Goal: Task Accomplishment & Management: Use online tool/utility

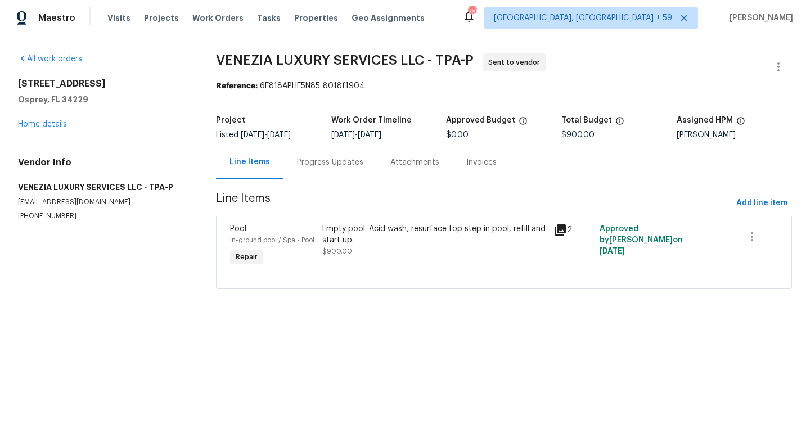
click at [558, 228] on icon at bounding box center [559, 229] width 11 height 11
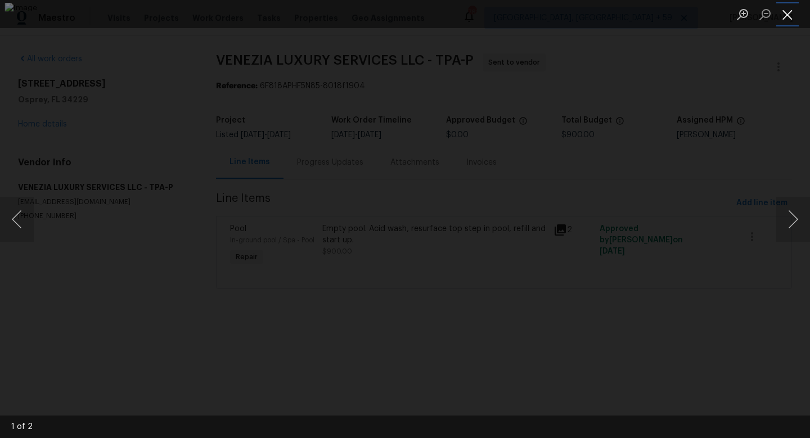
click at [786, 17] on button "Close lightbox" at bounding box center [787, 14] width 22 height 20
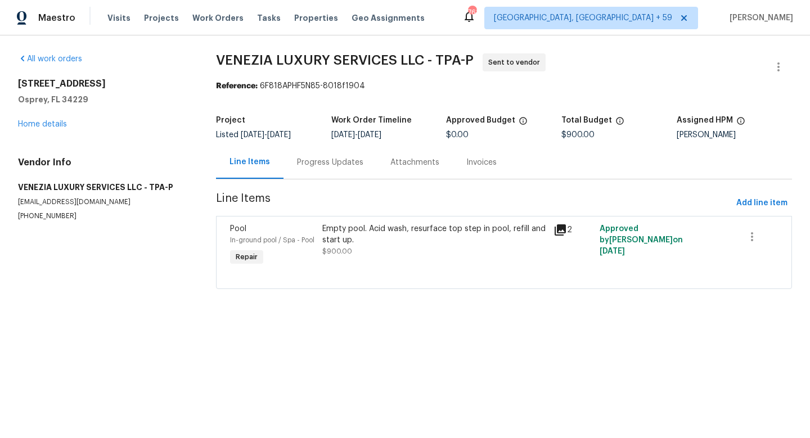
click at [553, 229] on div "2" at bounding box center [573, 246] width 46 height 52
click at [563, 228] on icon at bounding box center [559, 229] width 11 height 11
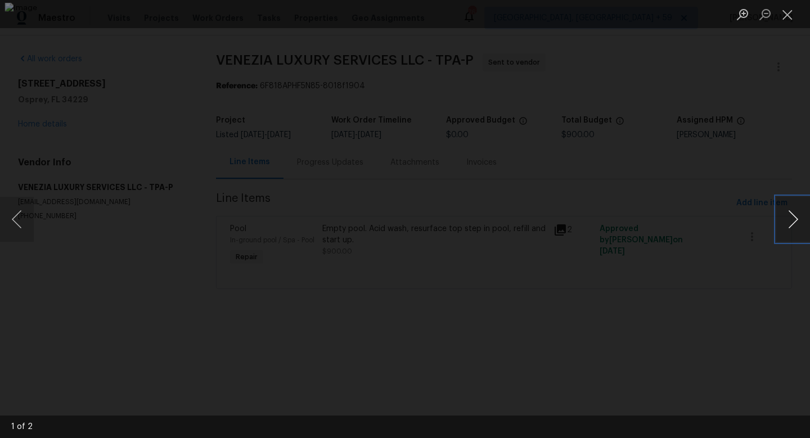
click at [796, 219] on button "Next image" at bounding box center [793, 219] width 34 height 45
click at [791, 219] on button "Next image" at bounding box center [793, 219] width 34 height 45
click at [784, 14] on button "Close lightbox" at bounding box center [787, 14] width 22 height 20
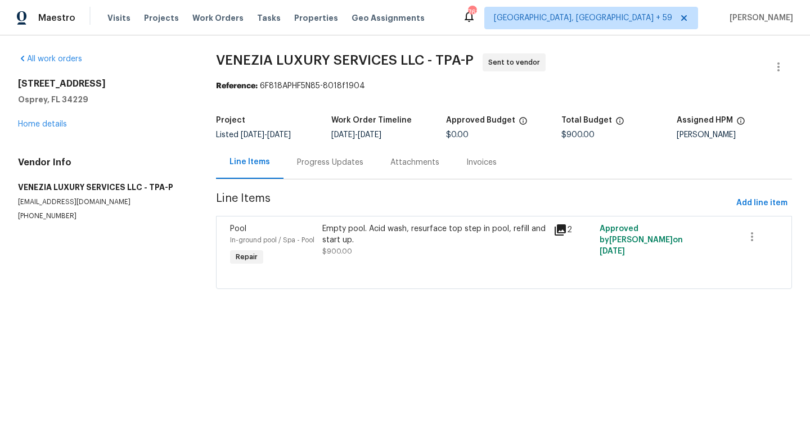
click at [563, 232] on icon at bounding box center [559, 229] width 11 height 11
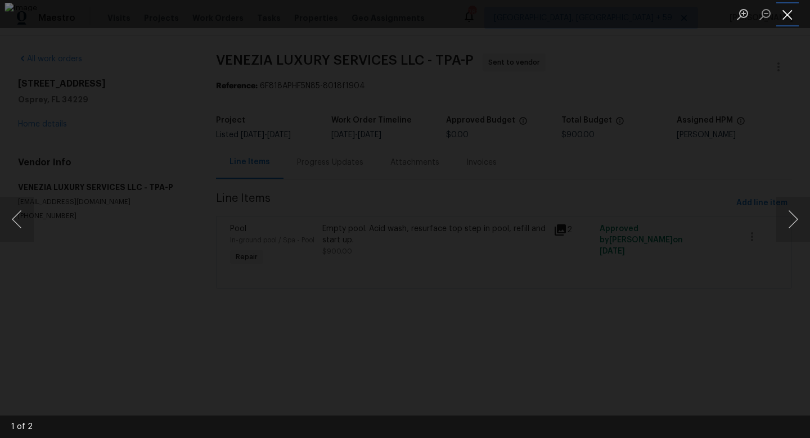
click at [789, 15] on button "Close lightbox" at bounding box center [787, 14] width 22 height 20
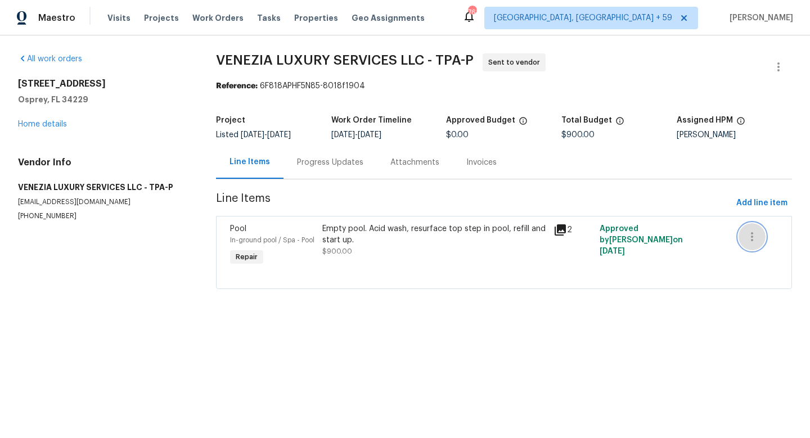
click at [751, 236] on icon "button" at bounding box center [752, 236] width 2 height 9
click at [696, 196] on div at bounding box center [405, 219] width 810 height 438
